Goal: Check status: Check status

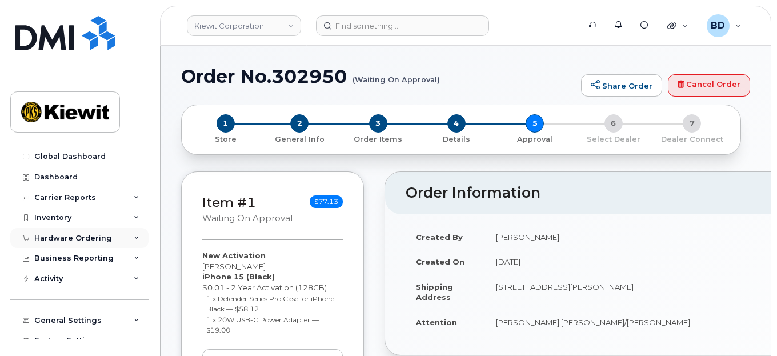
click at [135, 238] on icon at bounding box center [137, 238] width 6 height 6
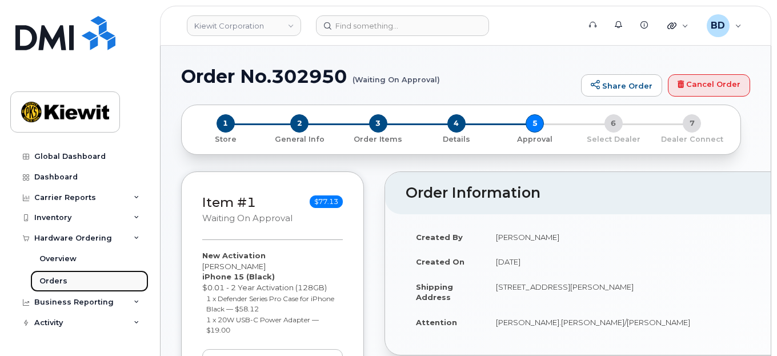
click at [57, 280] on div "Orders" at bounding box center [53, 281] width 28 height 10
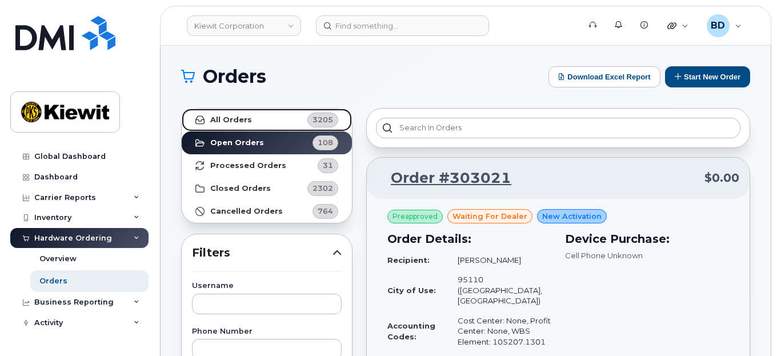
click at [245, 114] on link "All Orders 3205" at bounding box center [267, 119] width 170 height 23
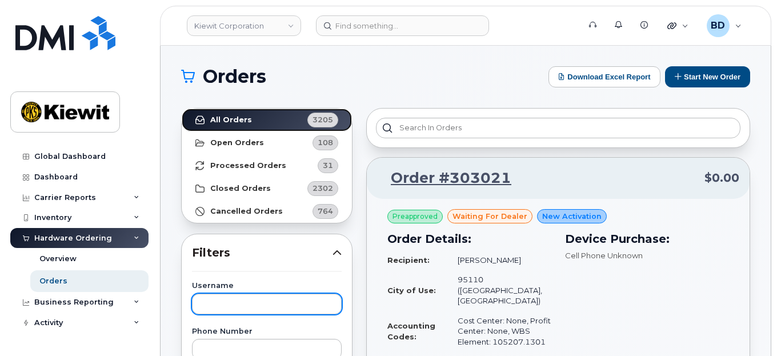
scroll to position [228, 0]
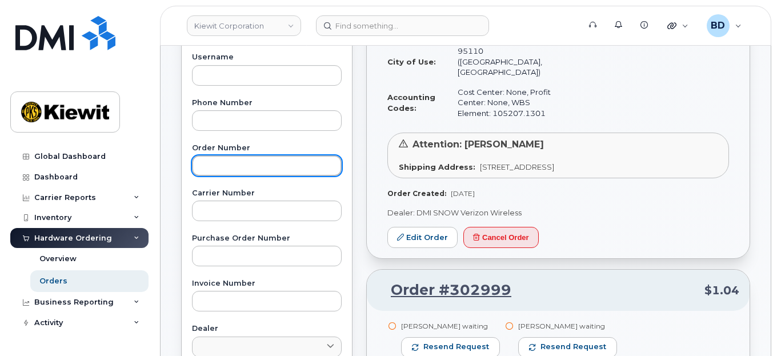
click at [224, 166] on input "text" at bounding box center [267, 165] width 150 height 21
type input "302414"
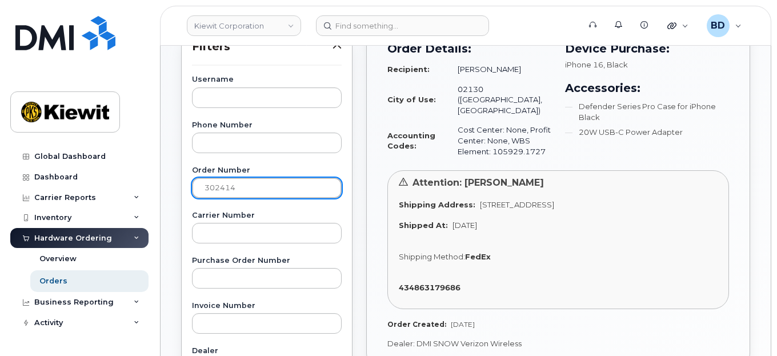
scroll to position [152, 0]
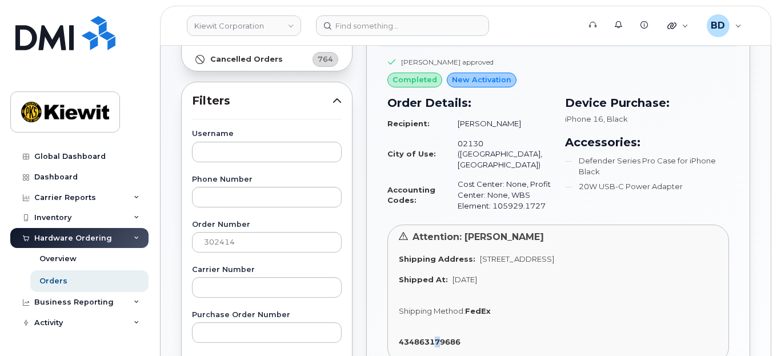
click at [437, 323] on div "Attention: liam bonner Shipping Address: 1031 Country Lane, Scottsburg, VA, 245…" at bounding box center [557, 293] width 341 height 139
drag, startPoint x: 437, startPoint y: 323, endPoint x: 389, endPoint y: 328, distance: 48.2
click at [389, 328] on div "Attention: liam bonner Shipping Address: 1031 Country Lane, Scottsburg, VA, 245…" at bounding box center [557, 293] width 341 height 139
copy strong "434863179686"
click at [275, 29] on link "Kiewit Corporation" at bounding box center [244, 25] width 114 height 21
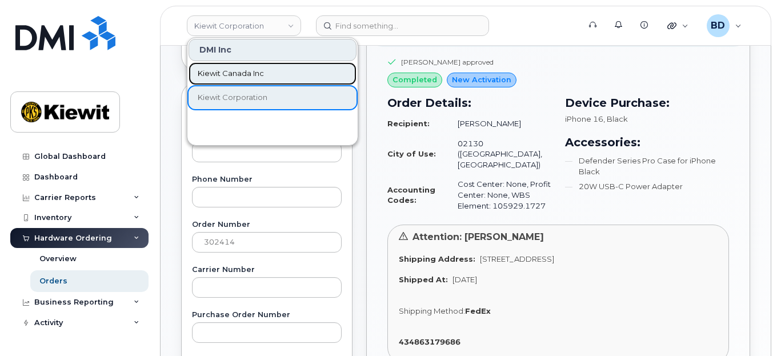
click at [227, 74] on span "Kiewit Canada Inc" at bounding box center [231, 73] width 66 height 11
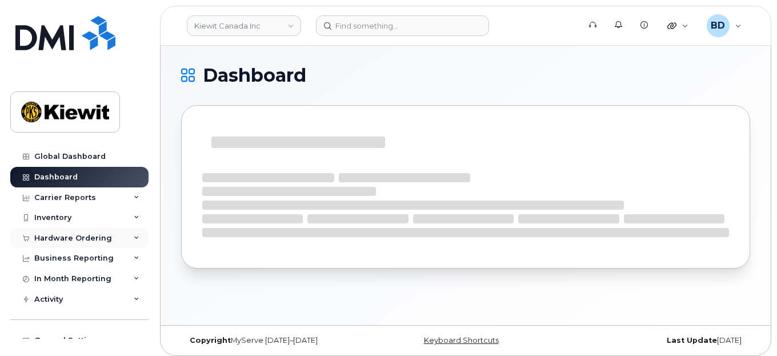
click at [134, 236] on icon at bounding box center [137, 238] width 6 height 6
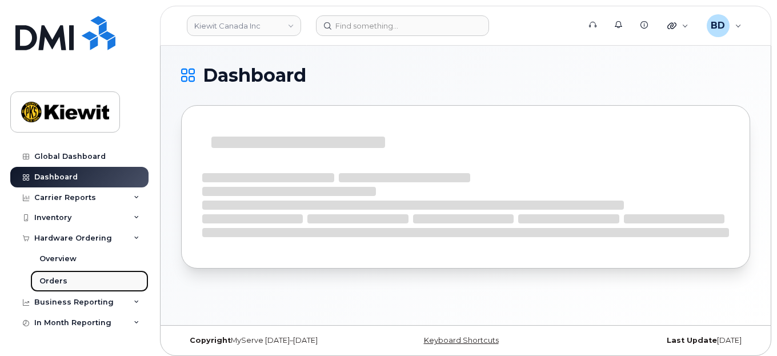
click at [68, 278] on link "Orders" at bounding box center [89, 281] width 118 height 22
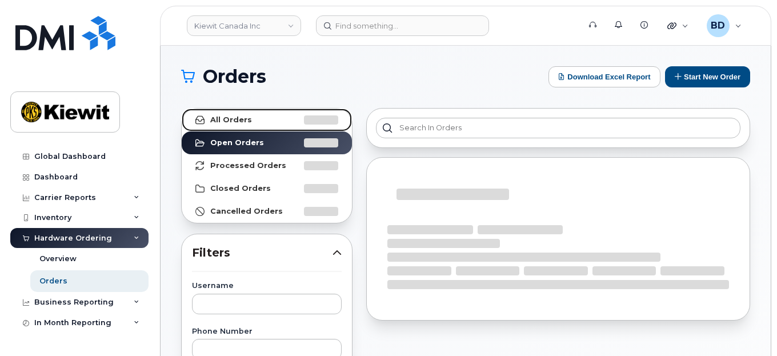
click at [241, 119] on strong "All Orders" at bounding box center [231, 119] width 42 height 9
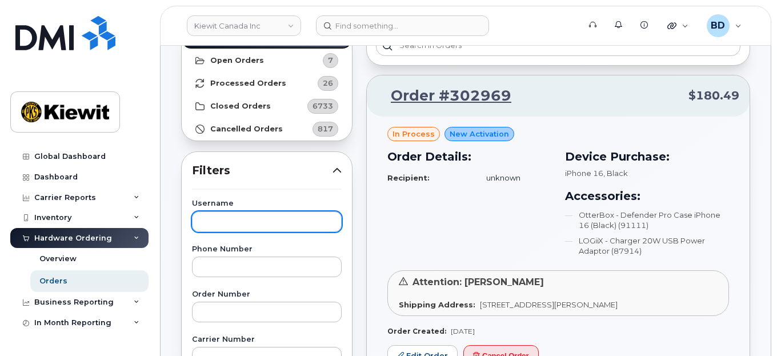
scroll to position [152, 0]
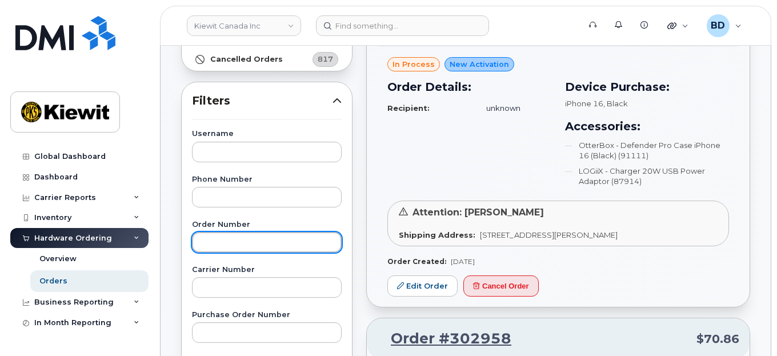
click at [206, 240] on input "text" at bounding box center [267, 242] width 150 height 21
type input "302817"
